Goal: Register for event/course: Register for event/course

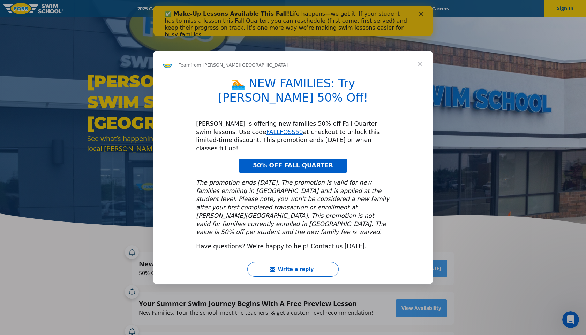
click at [305, 162] on span "50% OFF FALL QUARTER" at bounding box center [293, 165] width 80 height 7
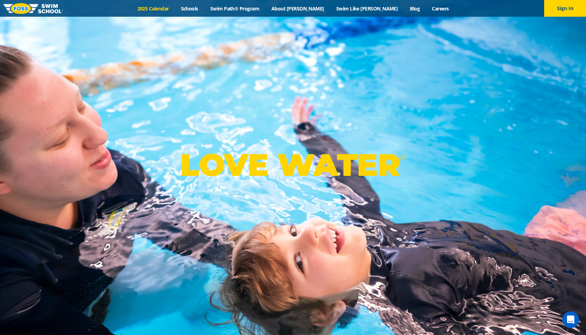
click at [174, 7] on link "2025 Calendar" at bounding box center [153, 8] width 44 height 7
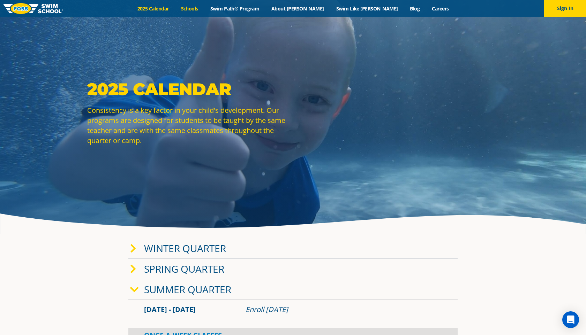
click at [204, 7] on link "Schools" at bounding box center [189, 8] width 29 height 7
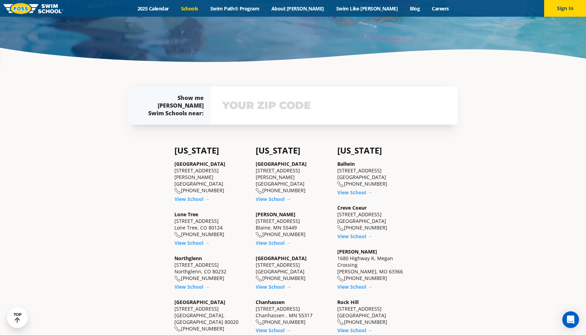
scroll to position [183, 0]
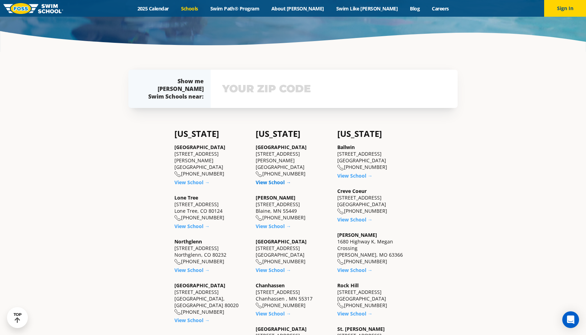
click at [273, 179] on link "View School →" at bounding box center [273, 182] width 35 height 7
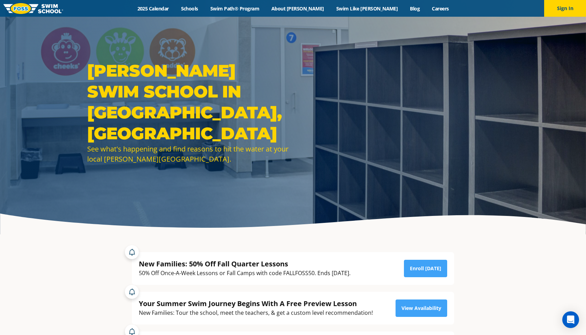
click at [18, 5] on img at bounding box center [33, 8] width 60 height 11
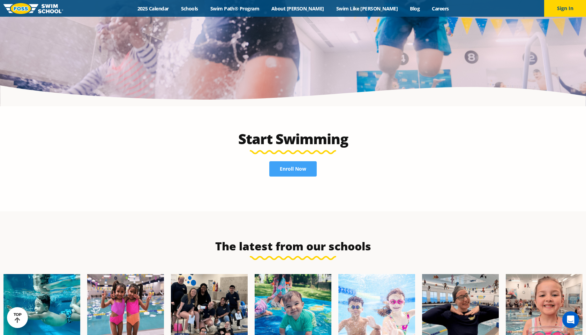
scroll to position [1539, 0]
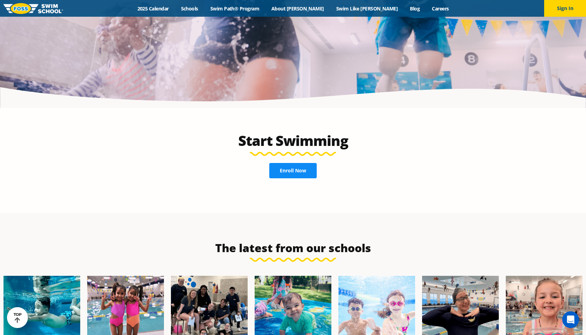
click at [296, 168] on span "Enroll Now" at bounding box center [293, 170] width 26 height 5
